Goal: Information Seeking & Learning: Understand process/instructions

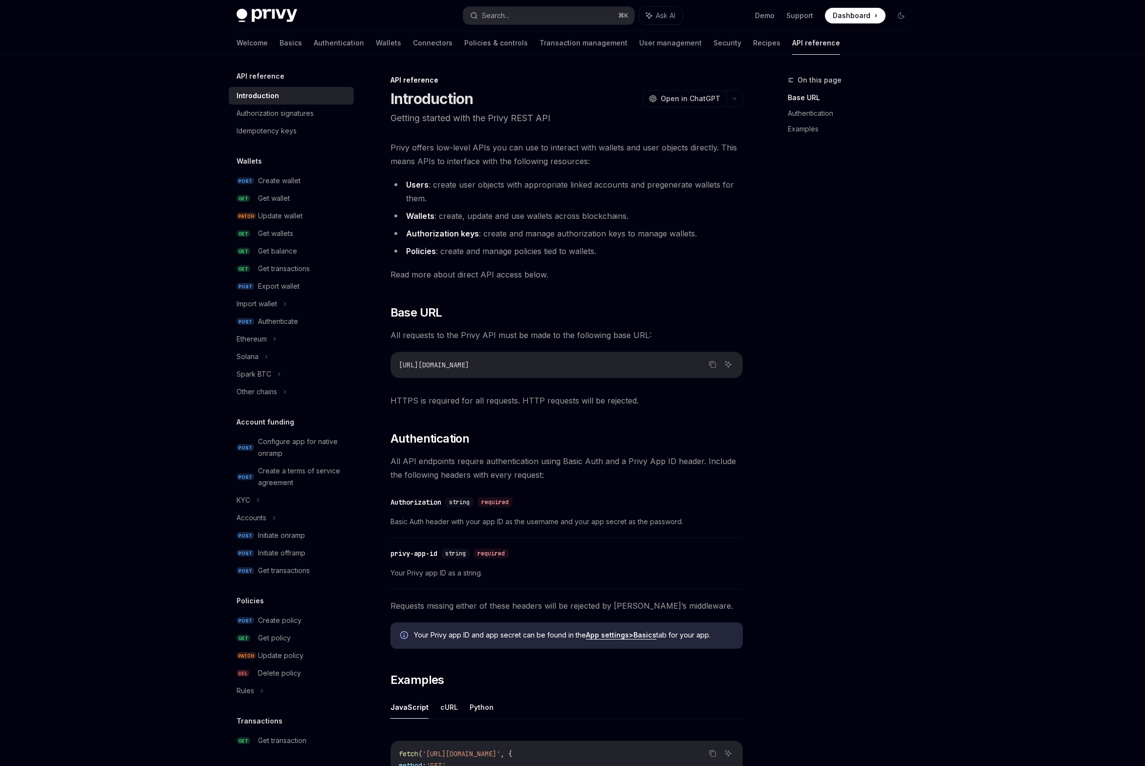
scroll to position [243, 0]
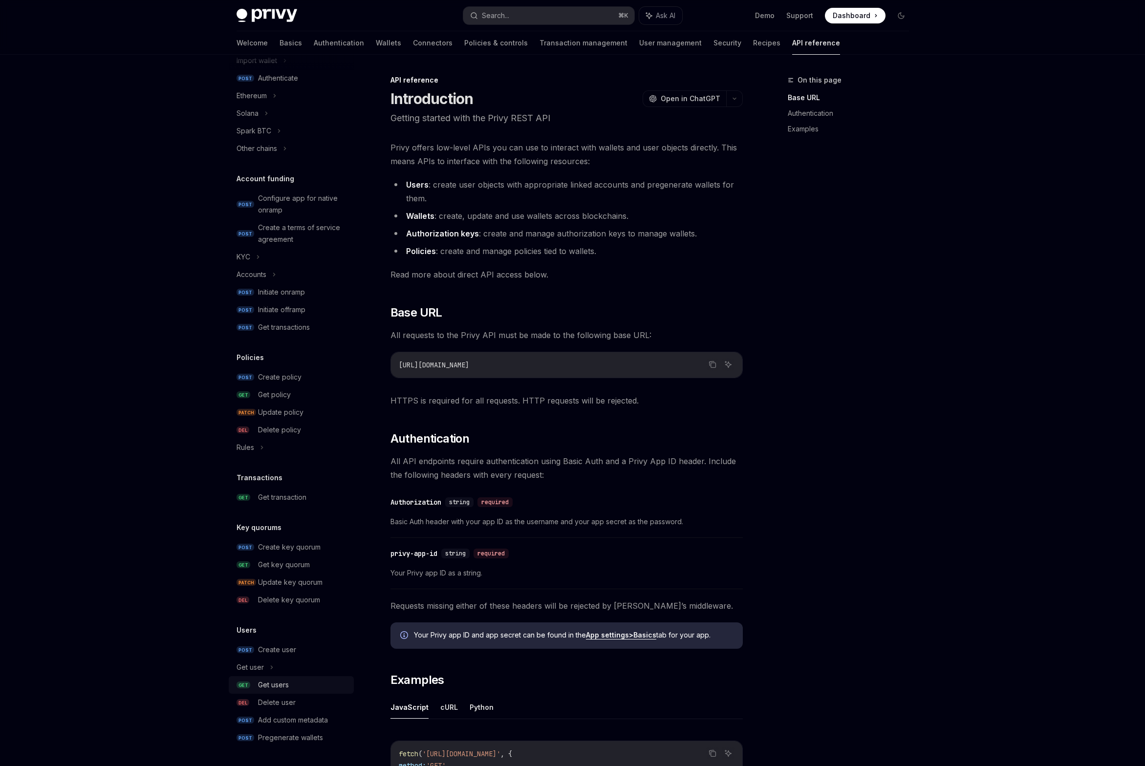
click at [282, 683] on div "Get users" at bounding box center [273, 685] width 31 height 12
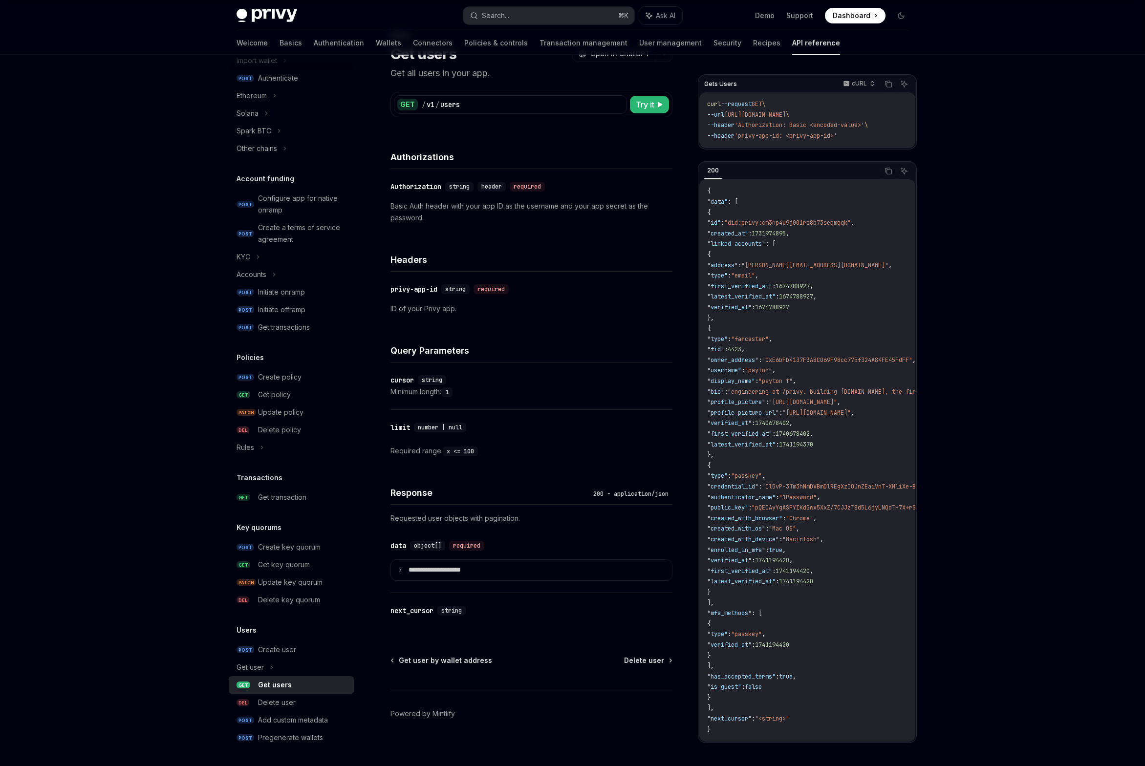
scroll to position [52, 0]
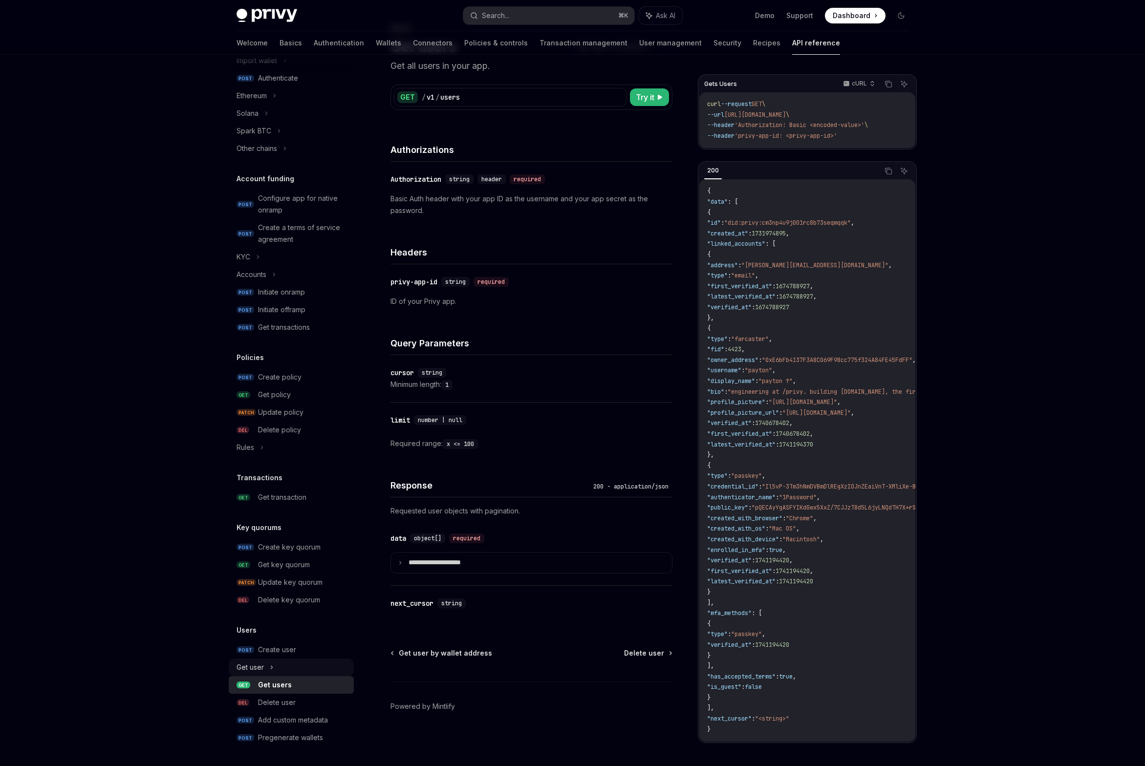
click at [263, 669] on div "Get user" at bounding box center [250, 668] width 27 height 12
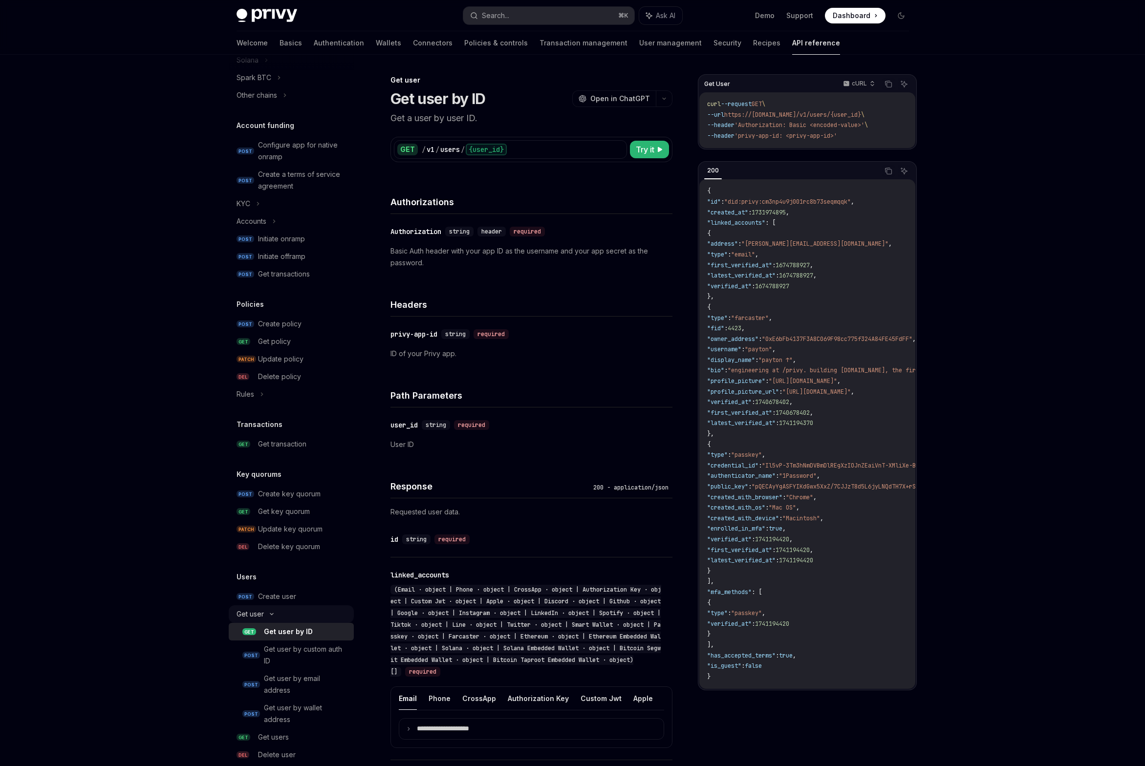
scroll to position [305, 0]
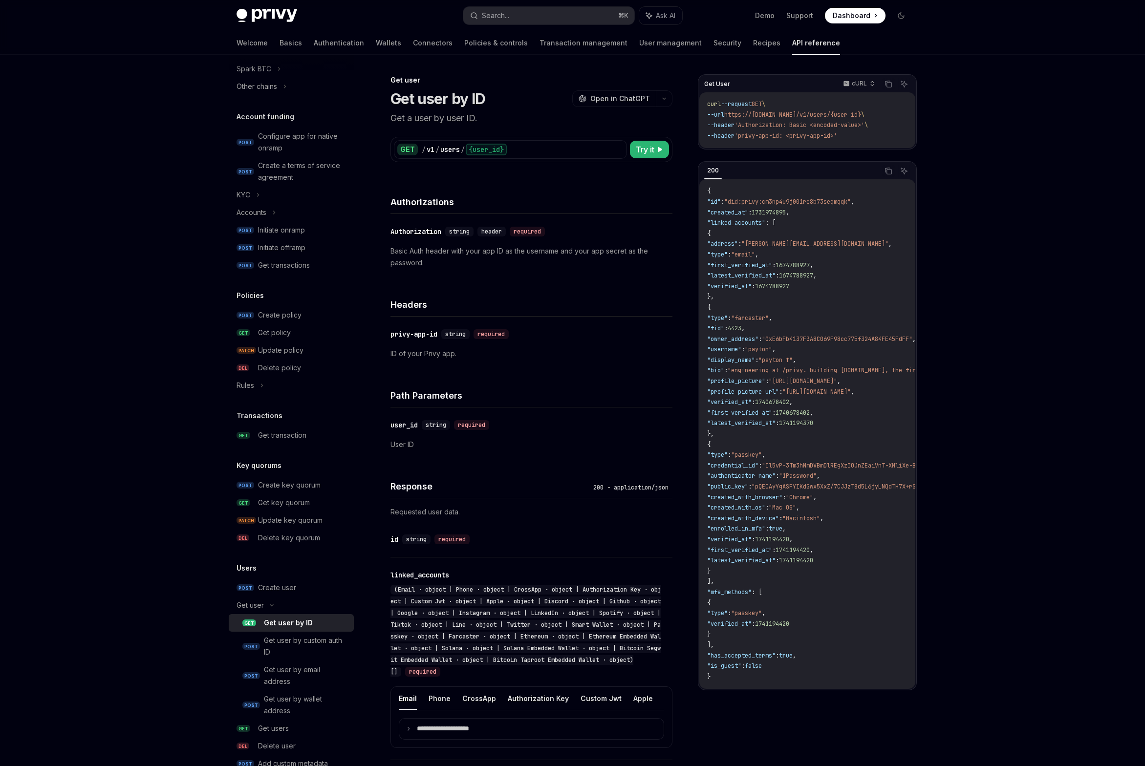
click at [311, 620] on div "Get user by ID" at bounding box center [306, 623] width 84 height 12
type textarea "*"
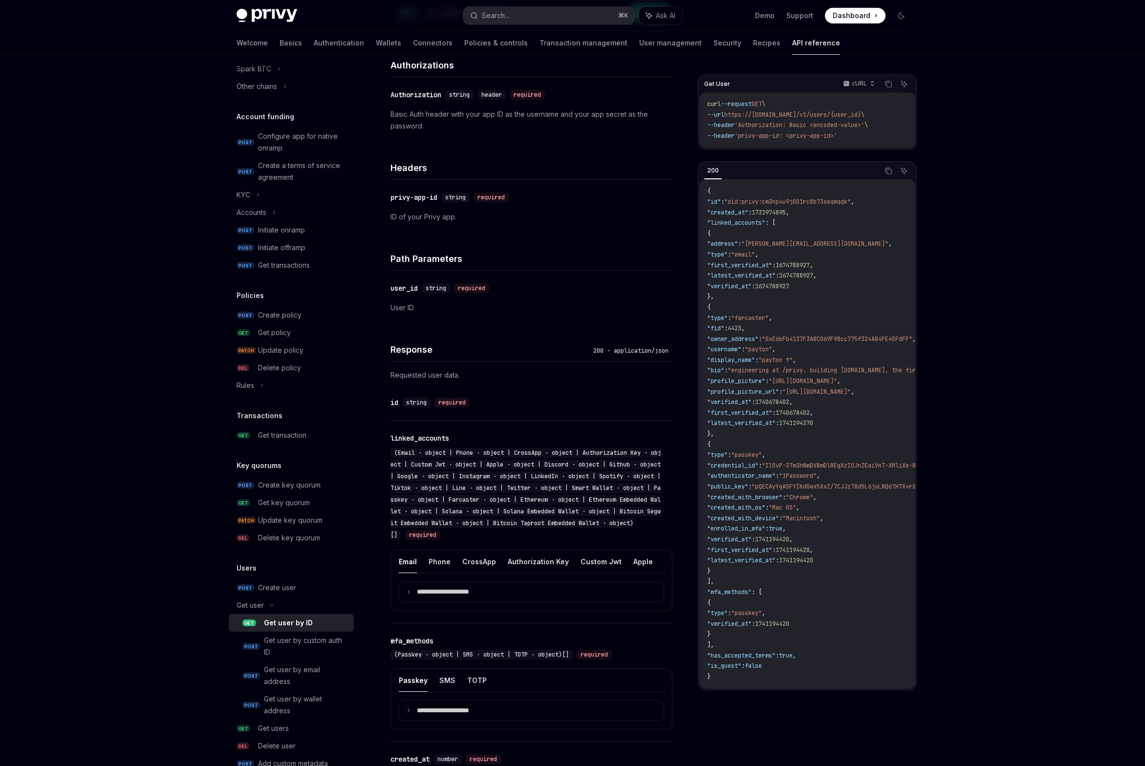
scroll to position [142, 0]
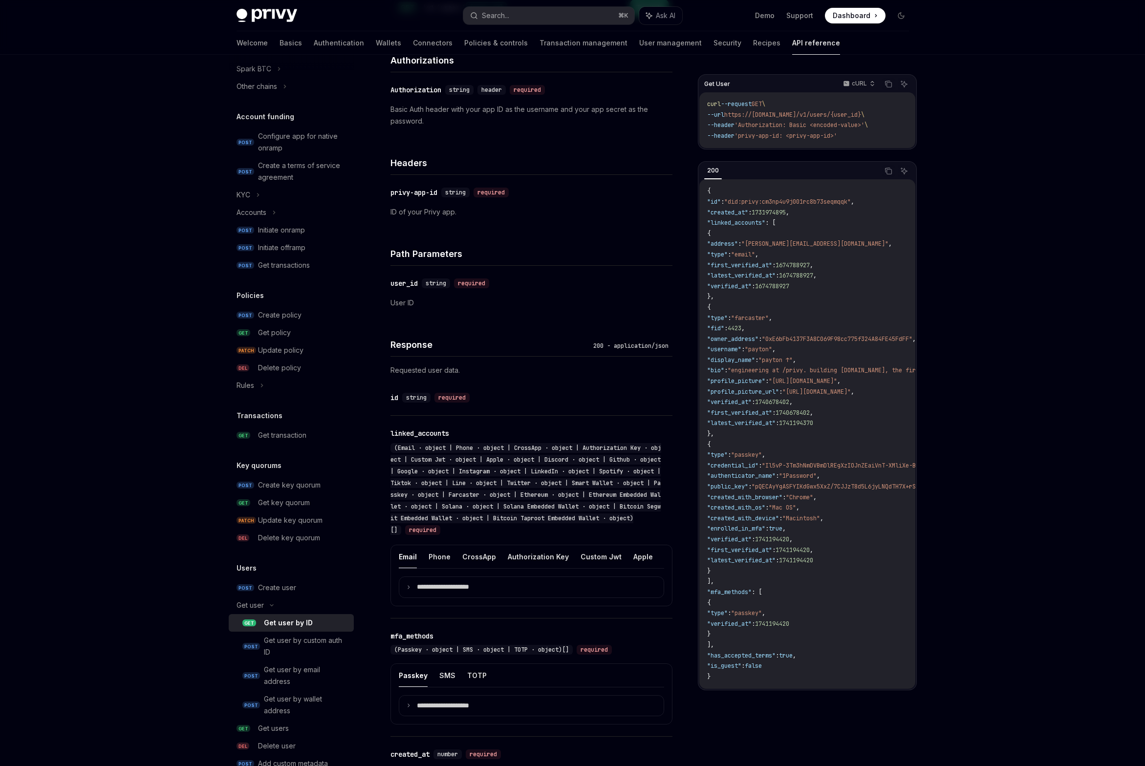
click at [441, 364] on div "Response 200 - application/json Requested user data." at bounding box center [531, 351] width 282 height 60
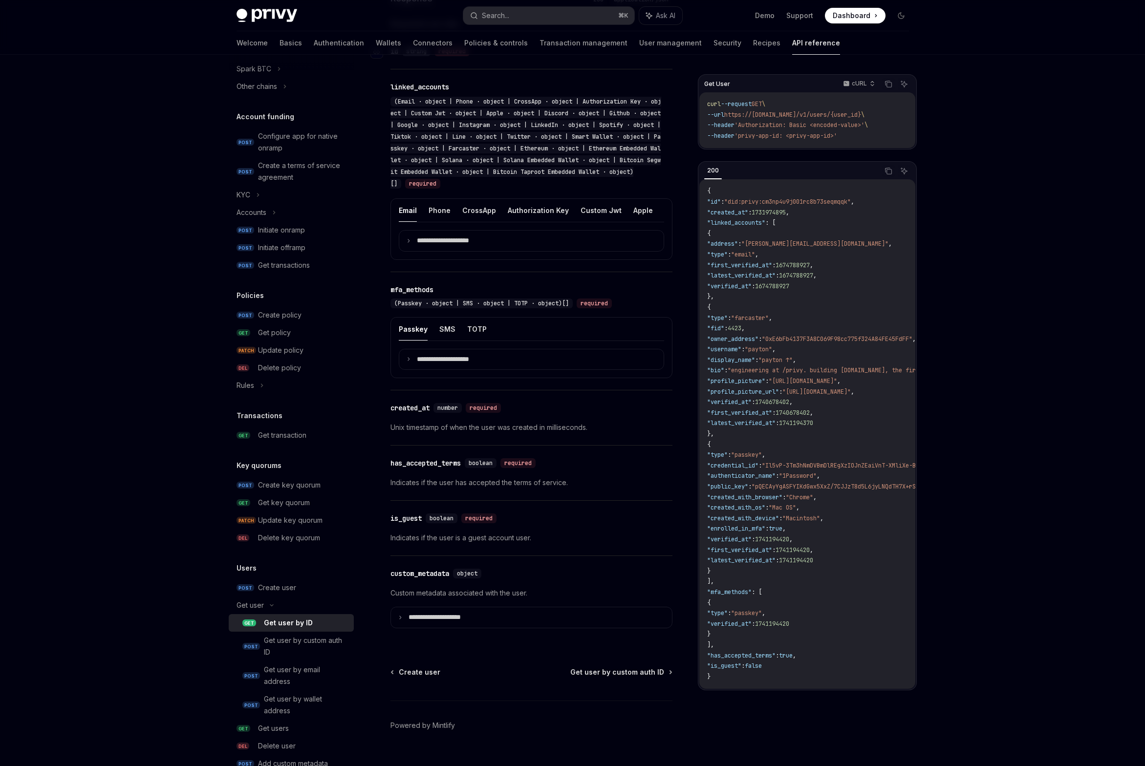
scroll to position [507, 0]
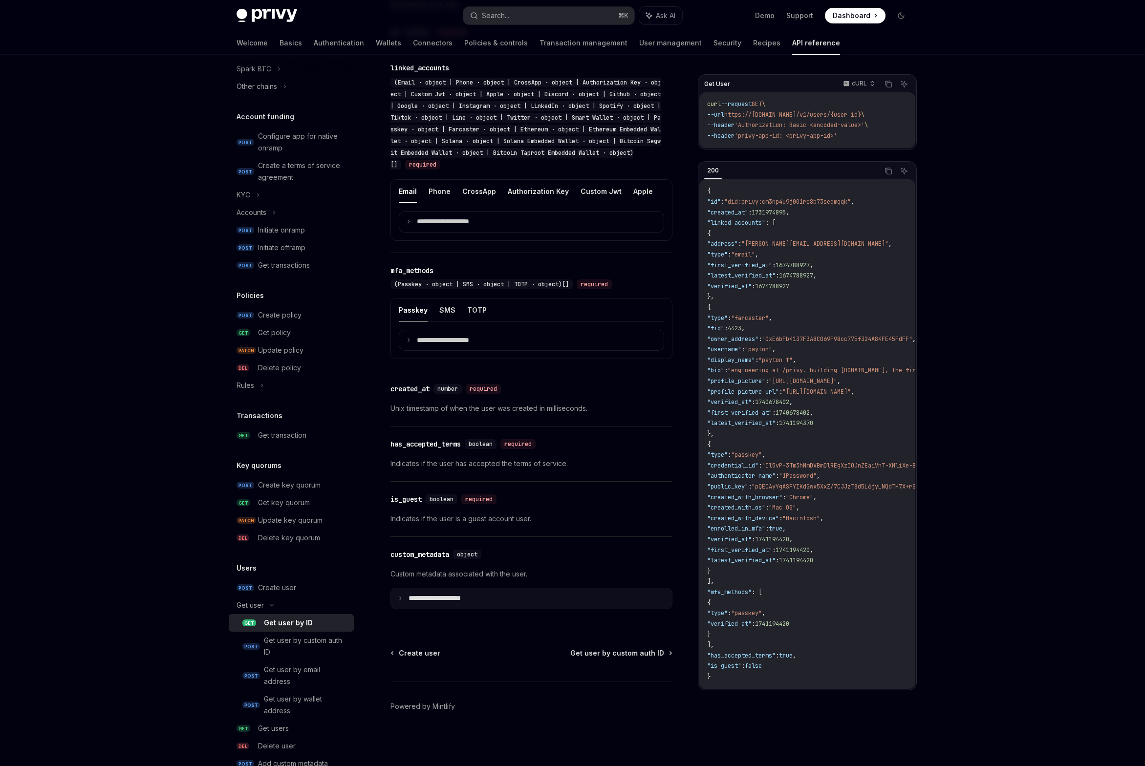
click at [482, 603] on summary "**********" at bounding box center [531, 598] width 281 height 21
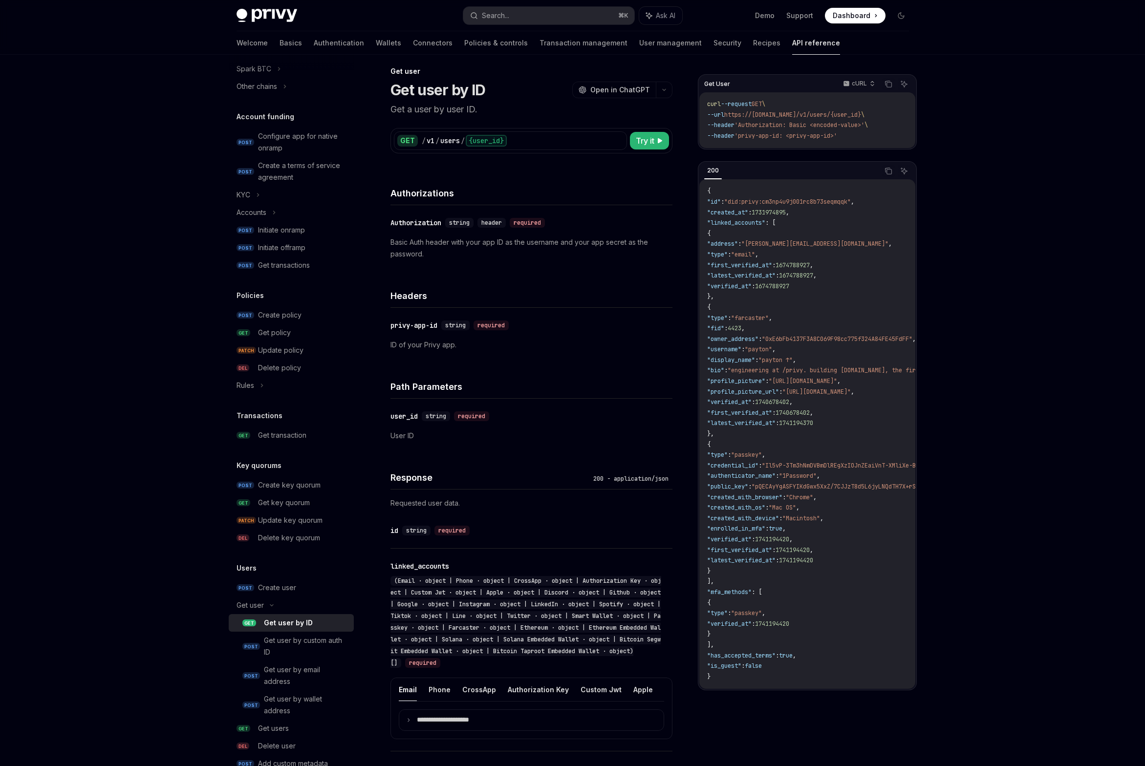
scroll to position [9, 0]
